Goal: Task Accomplishment & Management: Use online tool/utility

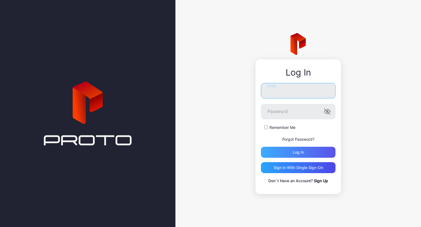
type input "**********"
click at [318, 153] on div "Log in" at bounding box center [298, 152] width 75 height 11
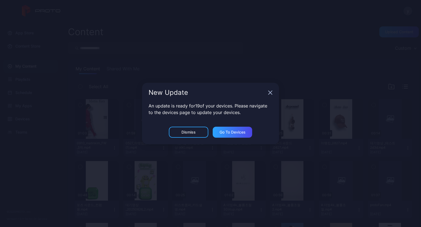
click at [271, 92] on icon "button" at bounding box center [271, 93] width 4 height 4
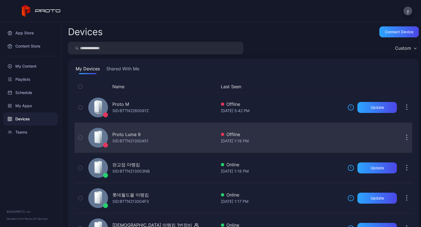
click at [158, 134] on div "Proto Luma 9 SID: BTTN21300451" at bounding box center [151, 137] width 131 height 27
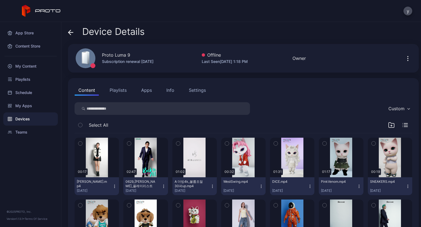
click at [405, 56] on icon "button" at bounding box center [408, 58] width 7 height 7
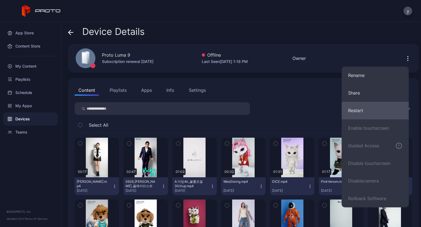
click at [364, 109] on button "Restart" at bounding box center [375, 111] width 67 height 18
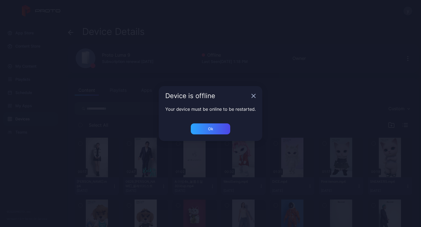
click at [252, 97] on icon "button" at bounding box center [254, 96] width 4 height 4
